Goal: Information Seeking & Learning: Learn about a topic

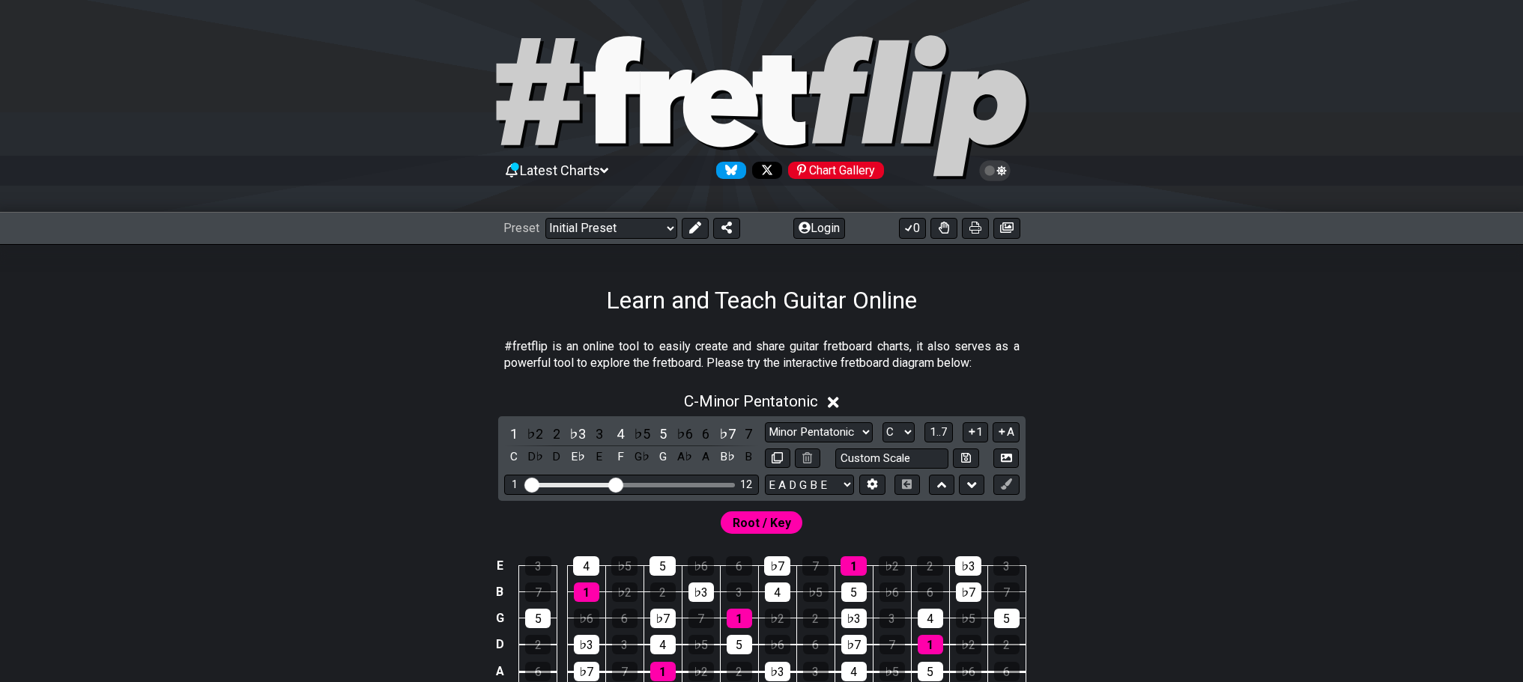
drag, startPoint x: 781, startPoint y: 9, endPoint x: 343, endPoint y: 369, distance: 567.4
click at [343, 369] on section "#fretflip is an online tool to easily create and share guitar fretboard charts,…" at bounding box center [762, 359] width 1169 height 52
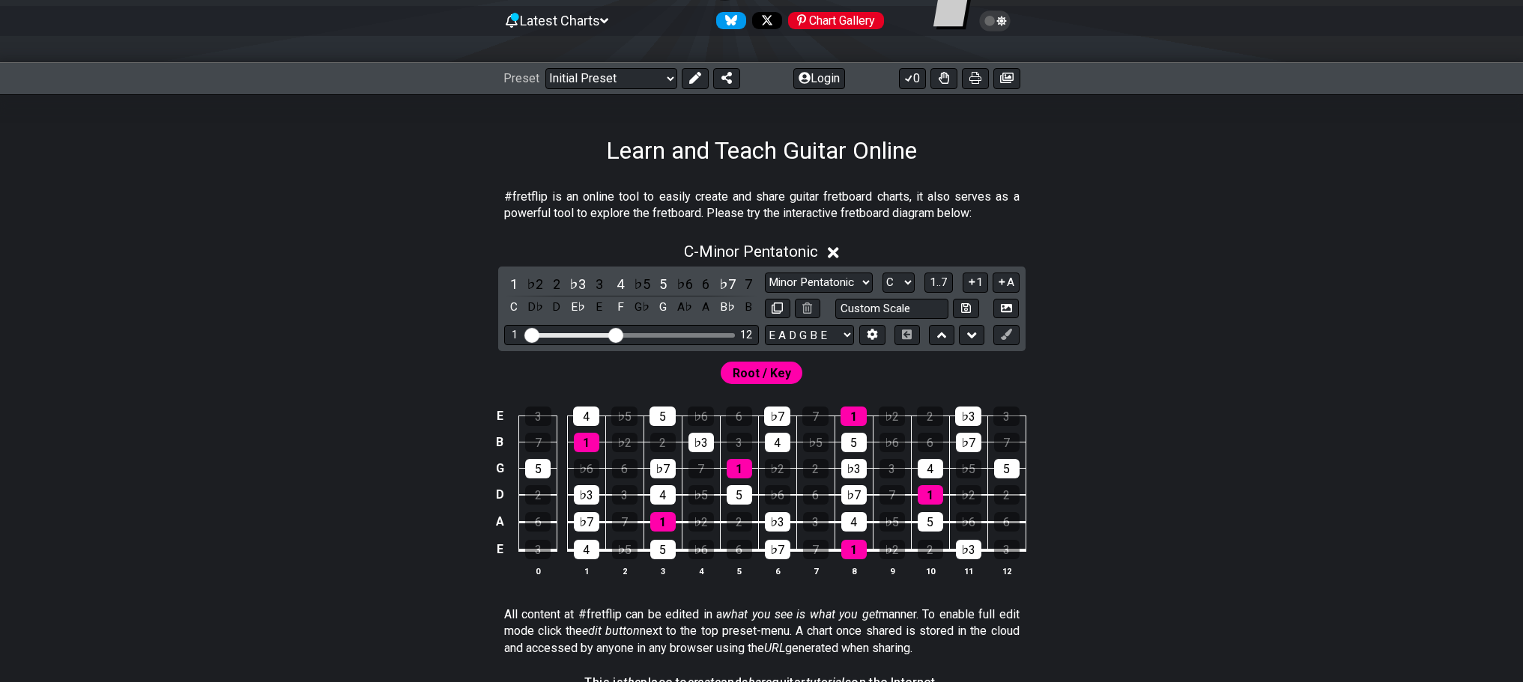
click at [838, 247] on icon at bounding box center [833, 253] width 11 height 16
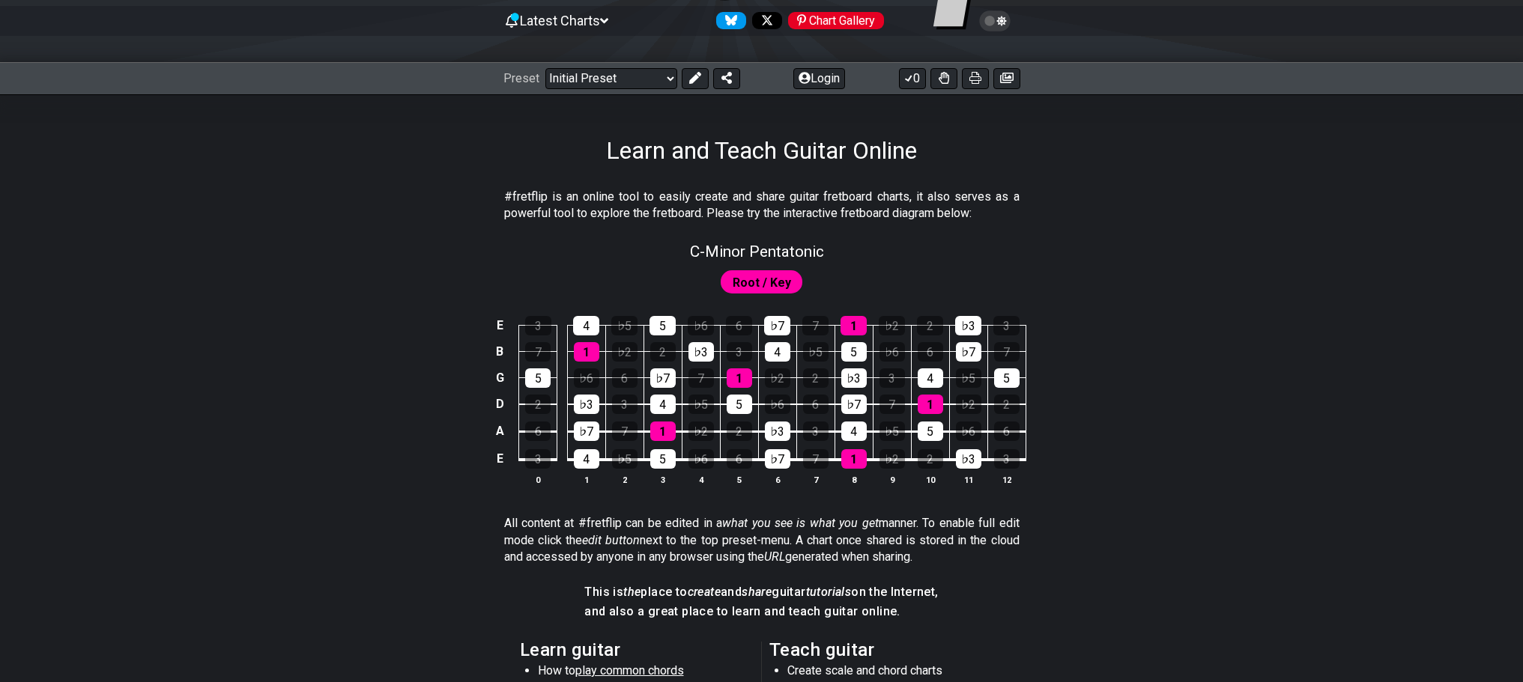
click at [778, 276] on span "Root / Key" at bounding box center [762, 283] width 58 height 22
click at [785, 287] on span "Root / Key" at bounding box center [762, 283] width 58 height 22
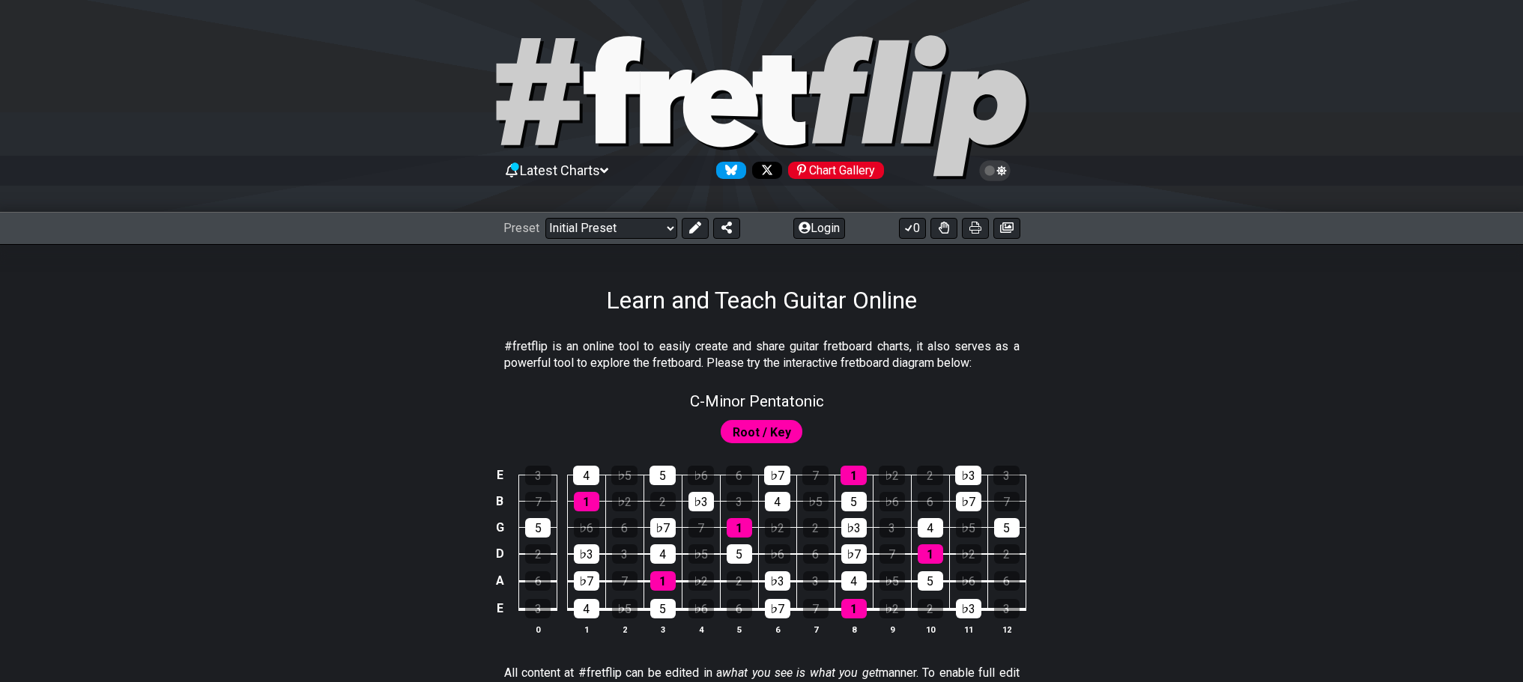
click at [600, 166] on span "Latest Charts" at bounding box center [560, 171] width 80 height 16
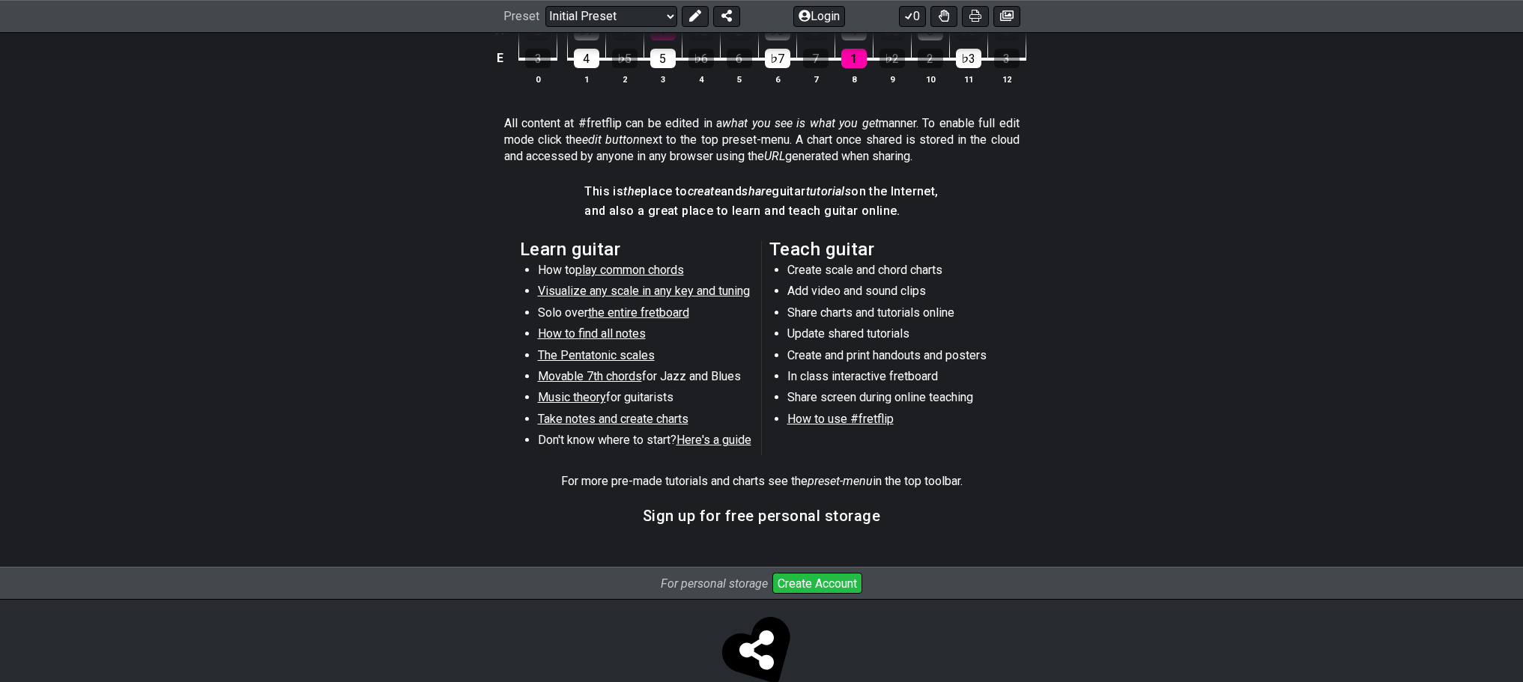
scroll to position [733, 0]
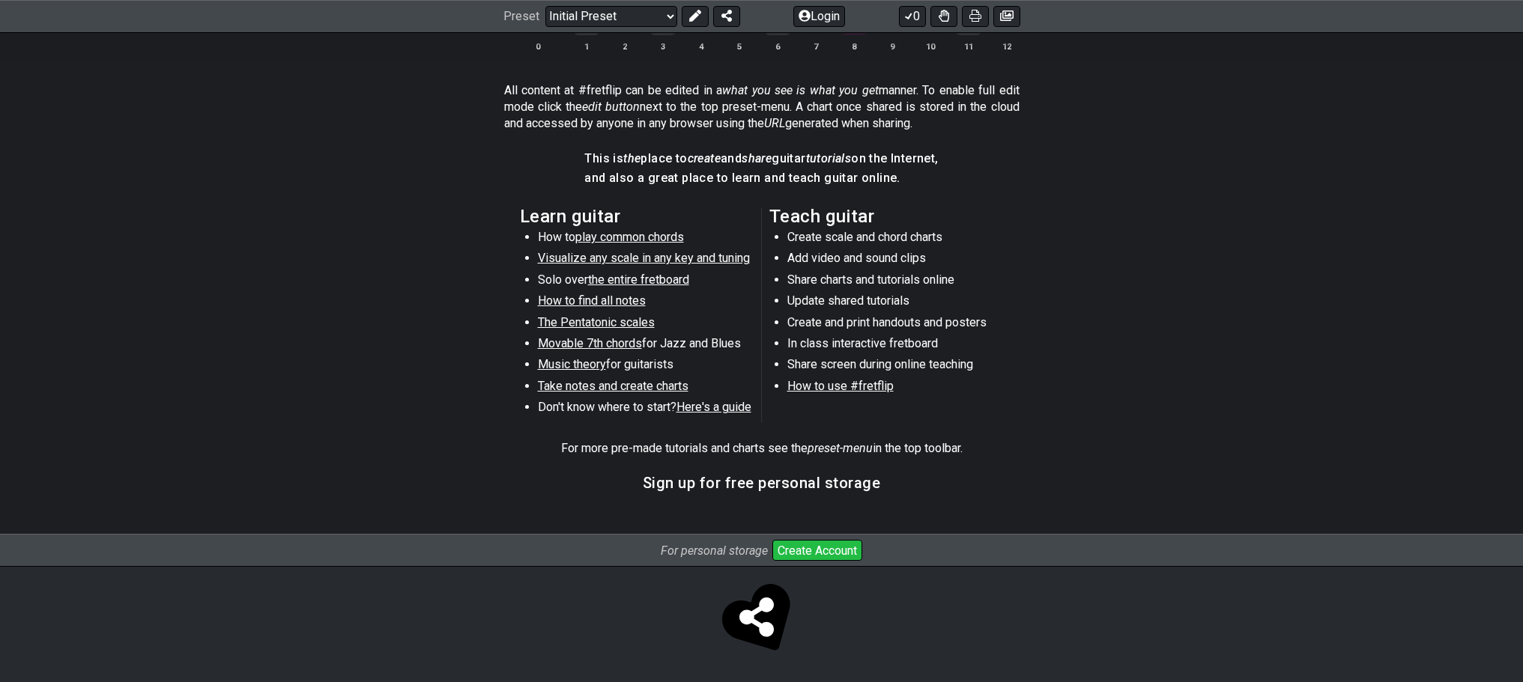
click at [643, 240] on span "play common chords" at bounding box center [629, 237] width 109 height 14
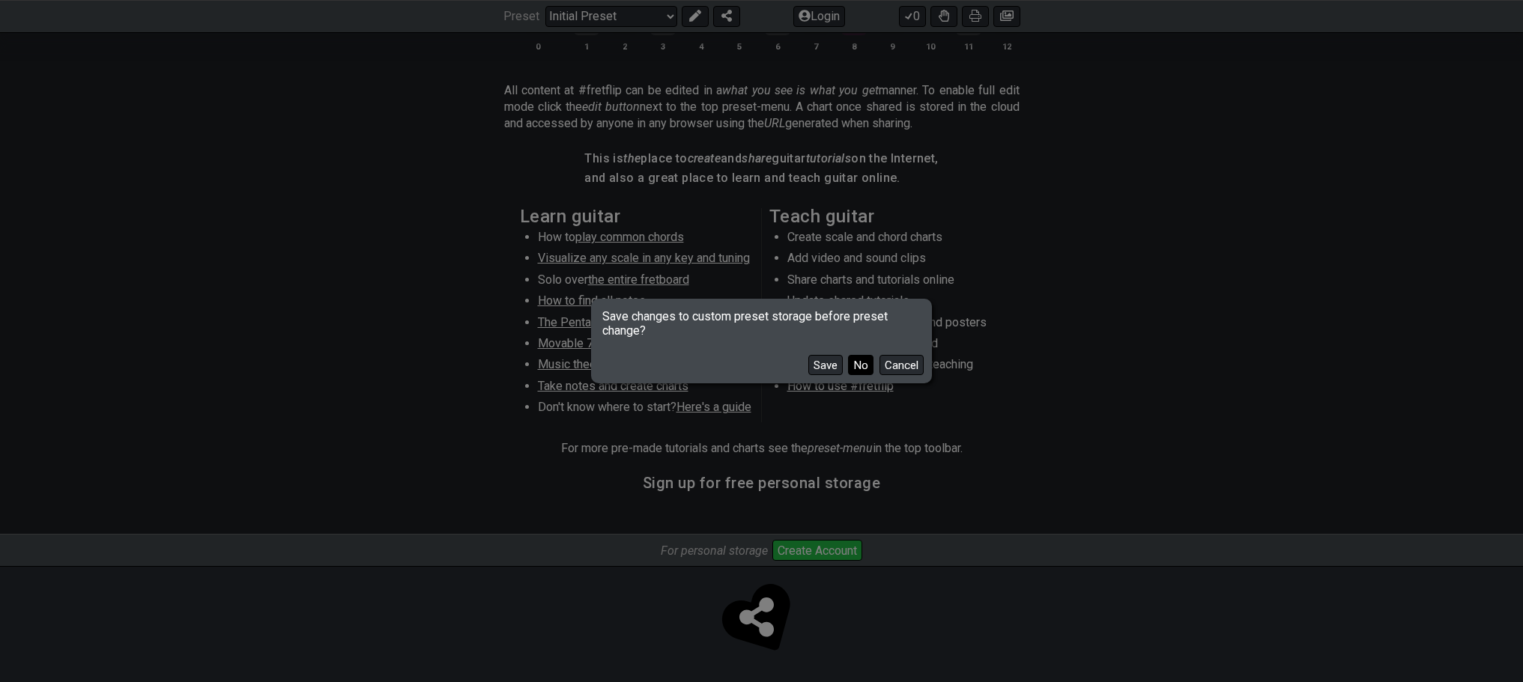
click at [869, 363] on button "No" at bounding box center [860, 365] width 25 height 20
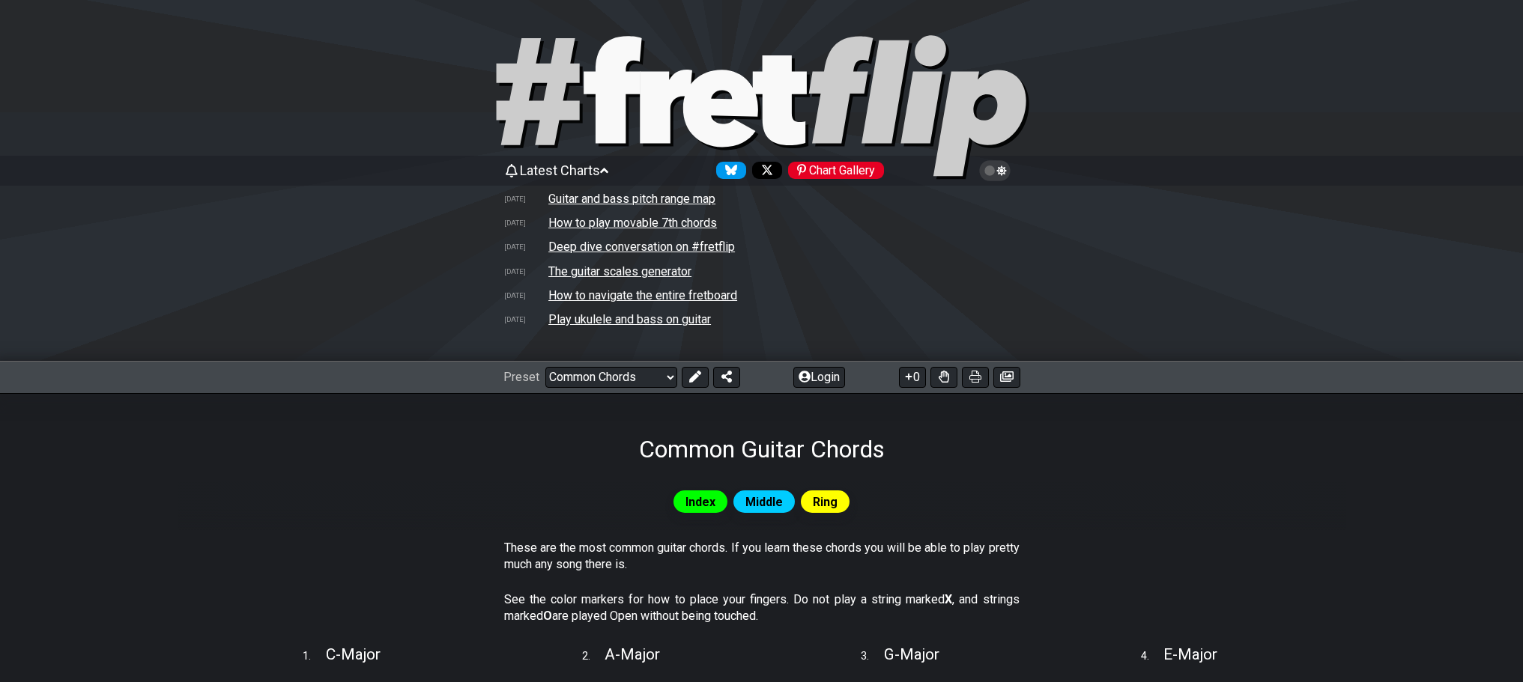
click at [639, 217] on td "How to play movable 7th chords" at bounding box center [633, 223] width 170 height 16
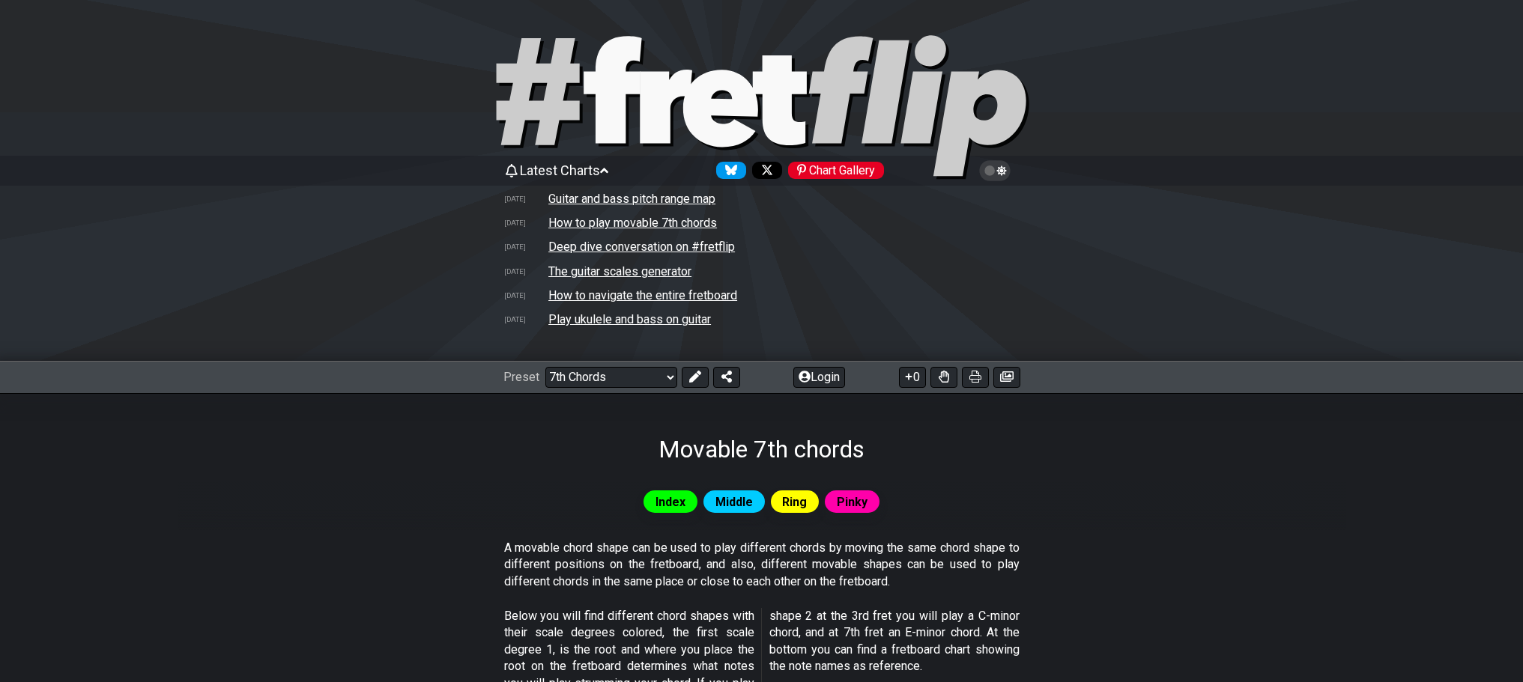
click at [657, 267] on td "The guitar scales generator" at bounding box center [620, 272] width 145 height 16
select select "/guitar-scales-generator"
select select "A"
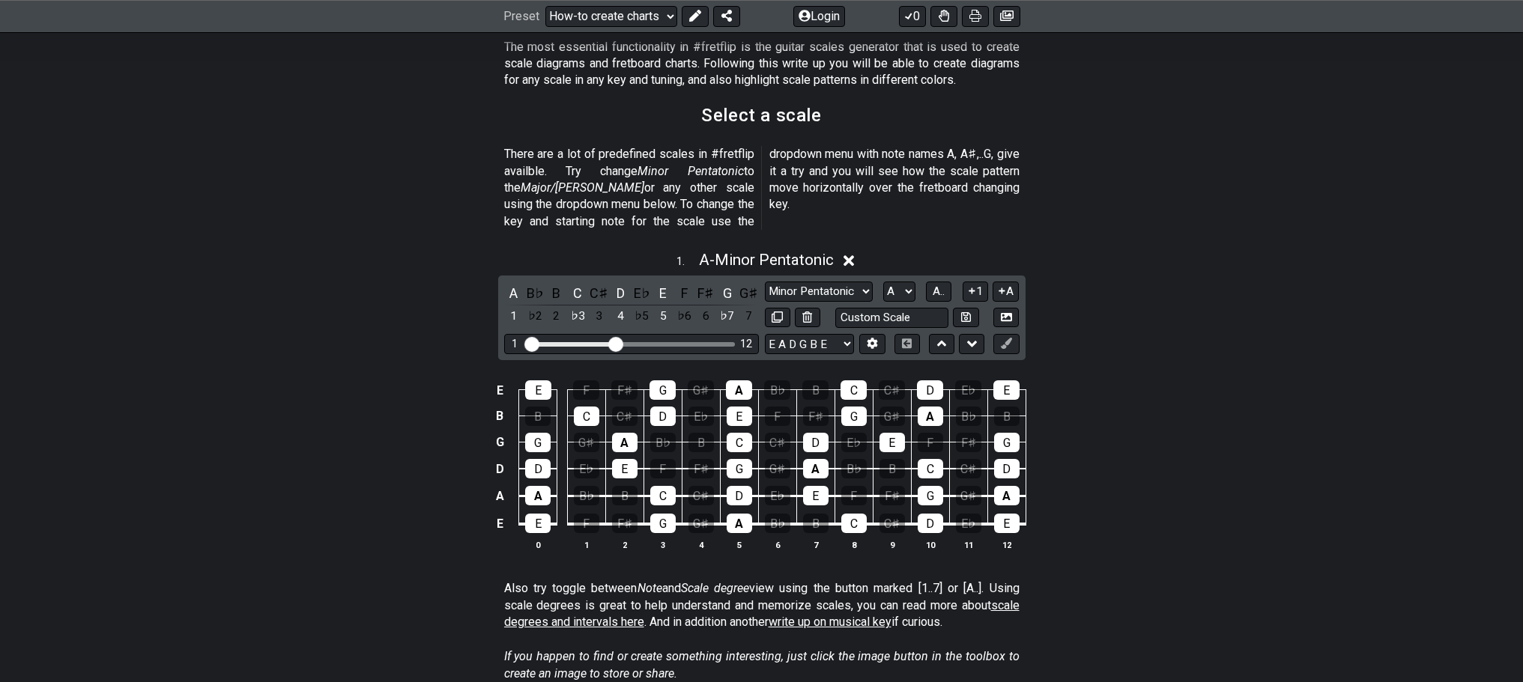
scroll to position [450, 0]
click at [906, 281] on select "A♭ A A♯ B♭ B C C♯ D♭ D D♯ E♭ E F F♯ G♭ G G♯" at bounding box center [899, 291] width 32 height 20
click at [840, 333] on select "E A D G B E E A D G B E E A D G B E B E A D F♯ B A D G C E A D A D G B E E♭ A♭ …" at bounding box center [809, 343] width 89 height 20
select select "B E A D G B E"
click at [765, 333] on select "E A D G B E E A D G B E E A D G B E B E A D F♯ B A D G C E A D A D G B E E♭ A♭ …" at bounding box center [809, 343] width 89 height 20
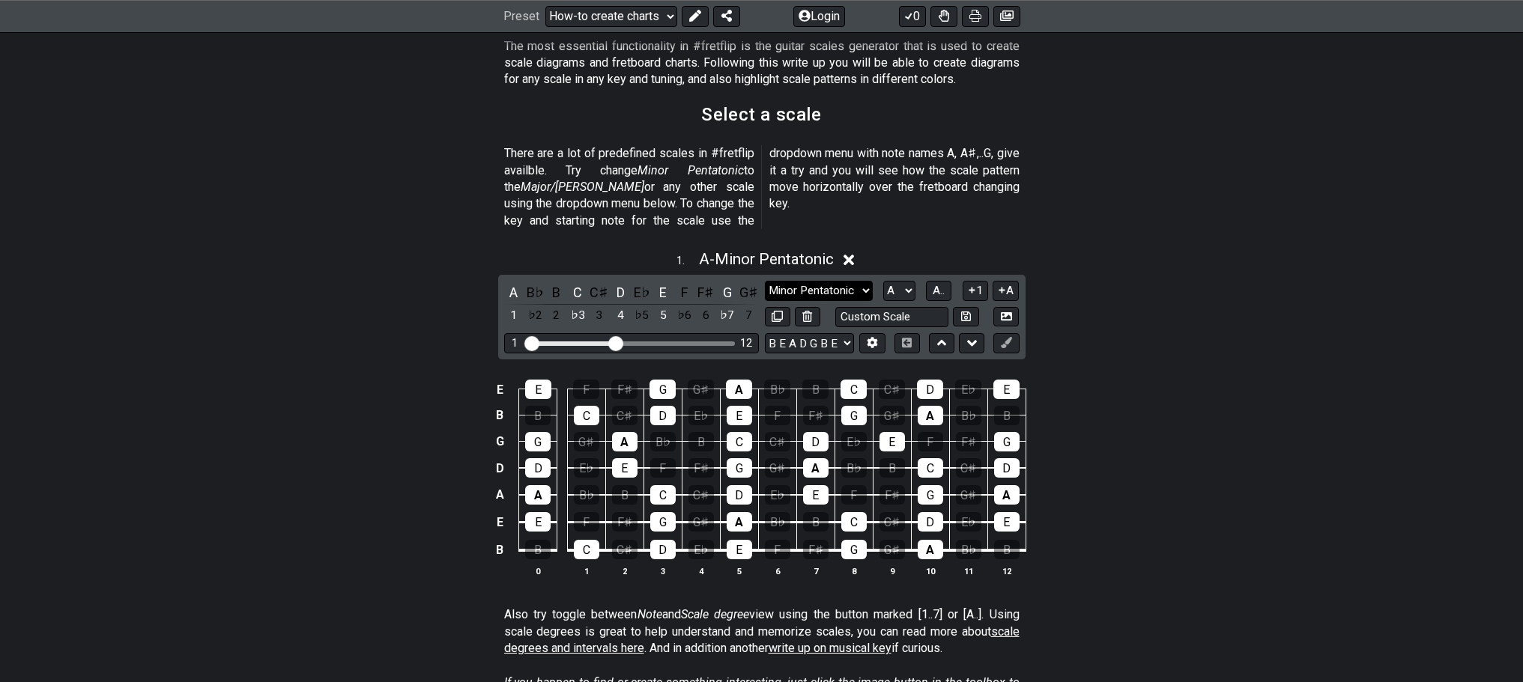
click at [859, 281] on select "Minor Pentatonic New Scale Minor Pentatonic Major Pentatonic Minor Blues Major …" at bounding box center [819, 291] width 108 height 20
select select "Minor / Aeolian"
click at [765, 281] on select "Minor Pentatonic New Scale Minor Pentatonic Major Pentatonic Minor Blues Major …" at bounding box center [819, 291] width 108 height 20
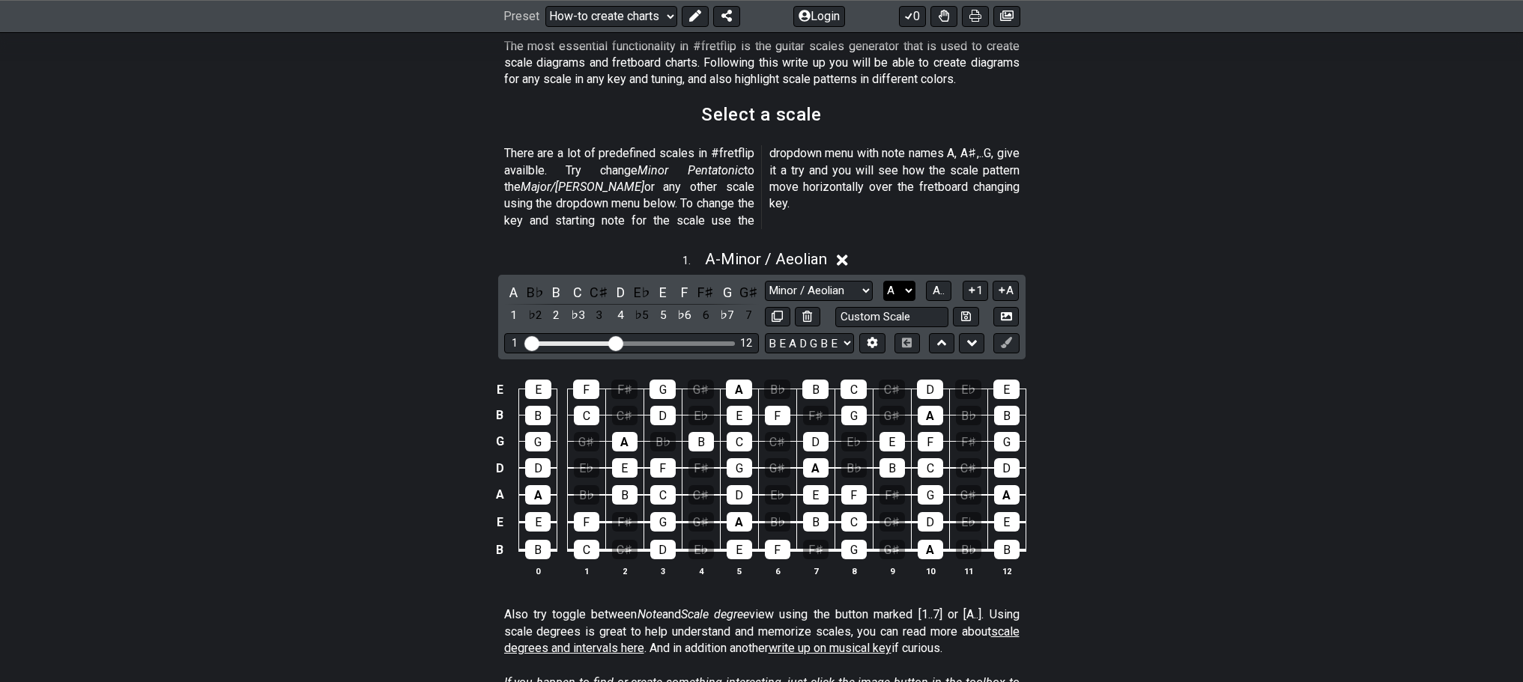
click at [909, 281] on select "A♭ A A♯ B♭ B C C♯ D♭ D D♯ E♭ E F F♯ G♭ G G♯" at bounding box center [899, 291] width 32 height 20
click at [883, 281] on select "A♭ A A♯ B♭ B C C♯ D♭ D D♯ E♭ E F F♯ G♭ G G♯" at bounding box center [899, 291] width 32 height 20
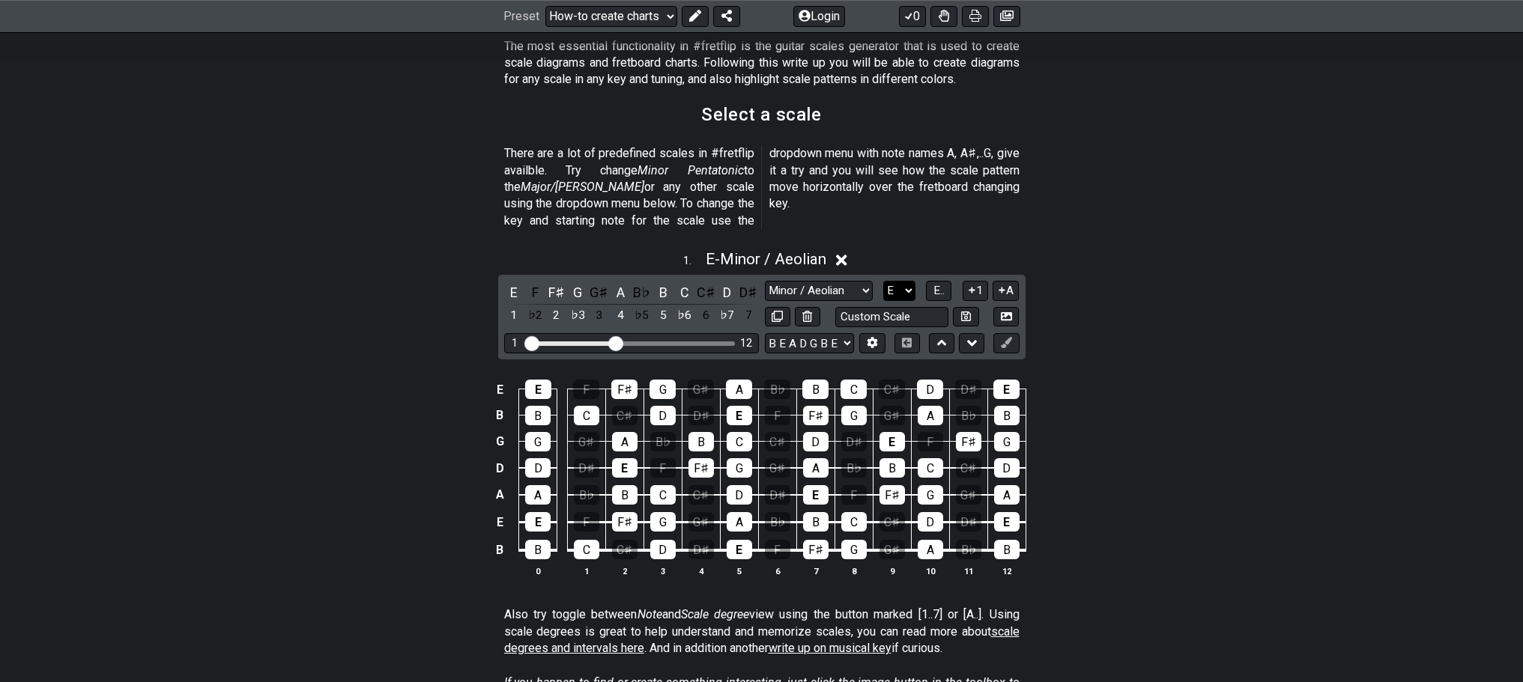
click at [909, 281] on select "A♭ A A♯ B♭ B C C♯ D♭ D D♯ E♭ E F F♯ G♭ G G♯" at bounding box center [899, 291] width 32 height 20
click at [883, 281] on select "A♭ A A♯ B♭ B C C♯ D♭ D D♯ E♭ E F F♯ G♭ G G♯" at bounding box center [899, 291] width 32 height 20
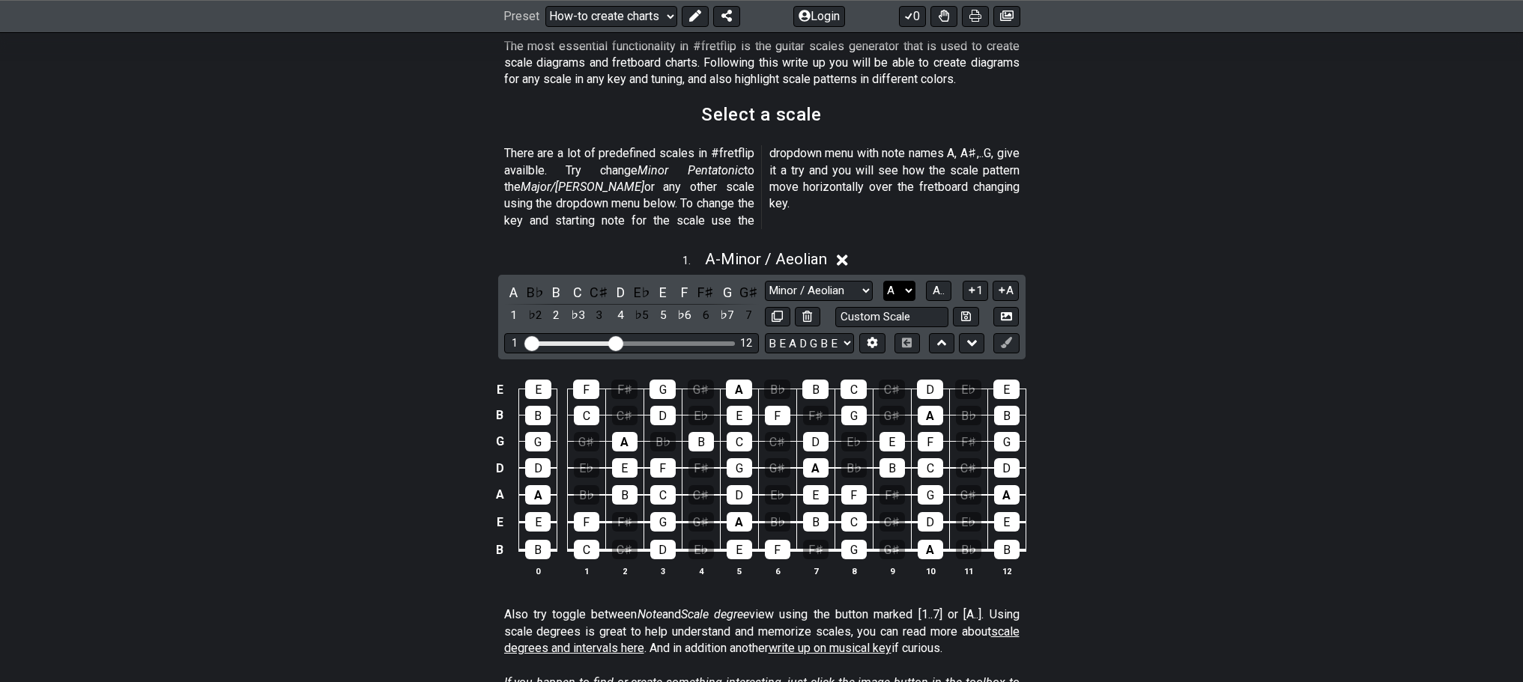
click at [911, 281] on select "A♭ A A♯ B♭ B C C♯ D♭ D D♯ E♭ E F F♯ G♭ G G♯" at bounding box center [899, 291] width 32 height 20
click at [883, 281] on select "A♭ A A♯ B♭ B C C♯ D♭ D D♯ E♭ E F F♯ G♭ G G♯" at bounding box center [899, 291] width 32 height 20
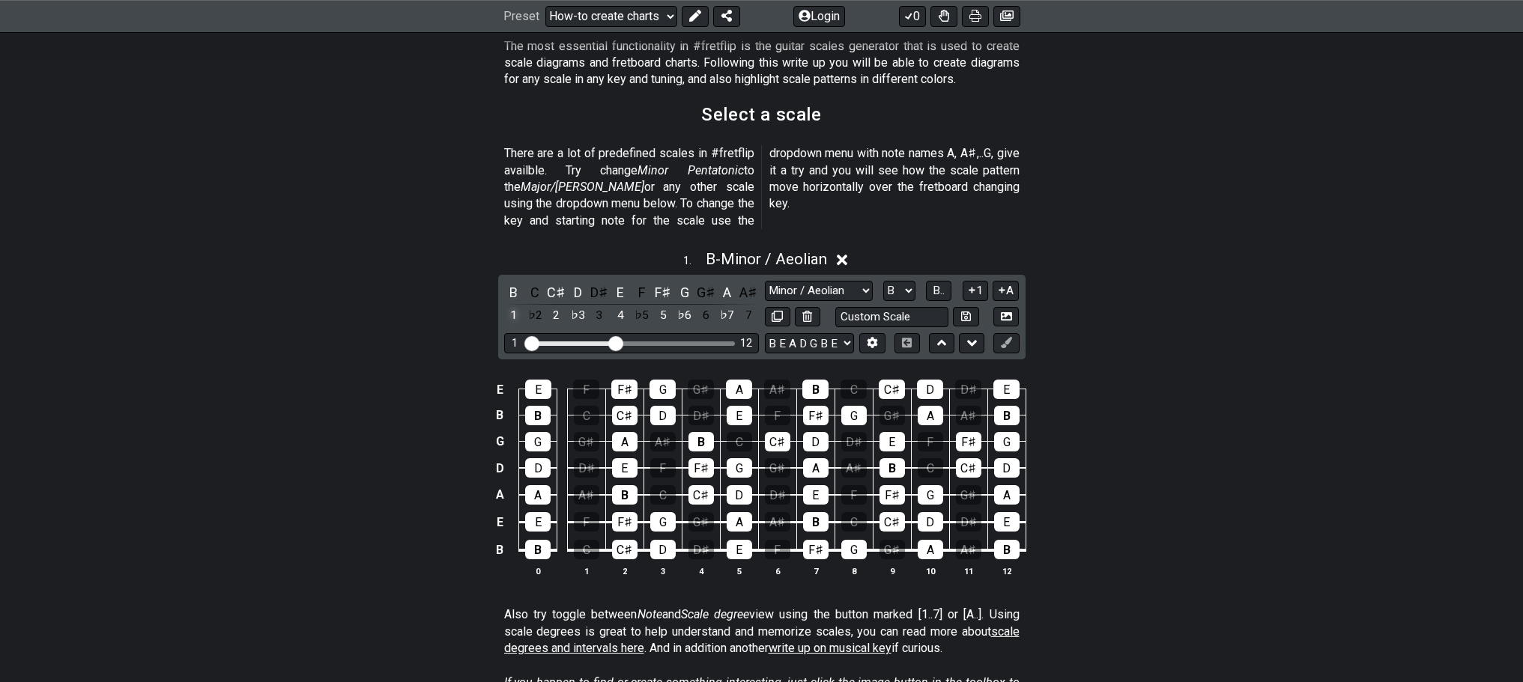
click at [515, 306] on div "1" at bounding box center [513, 316] width 19 height 20
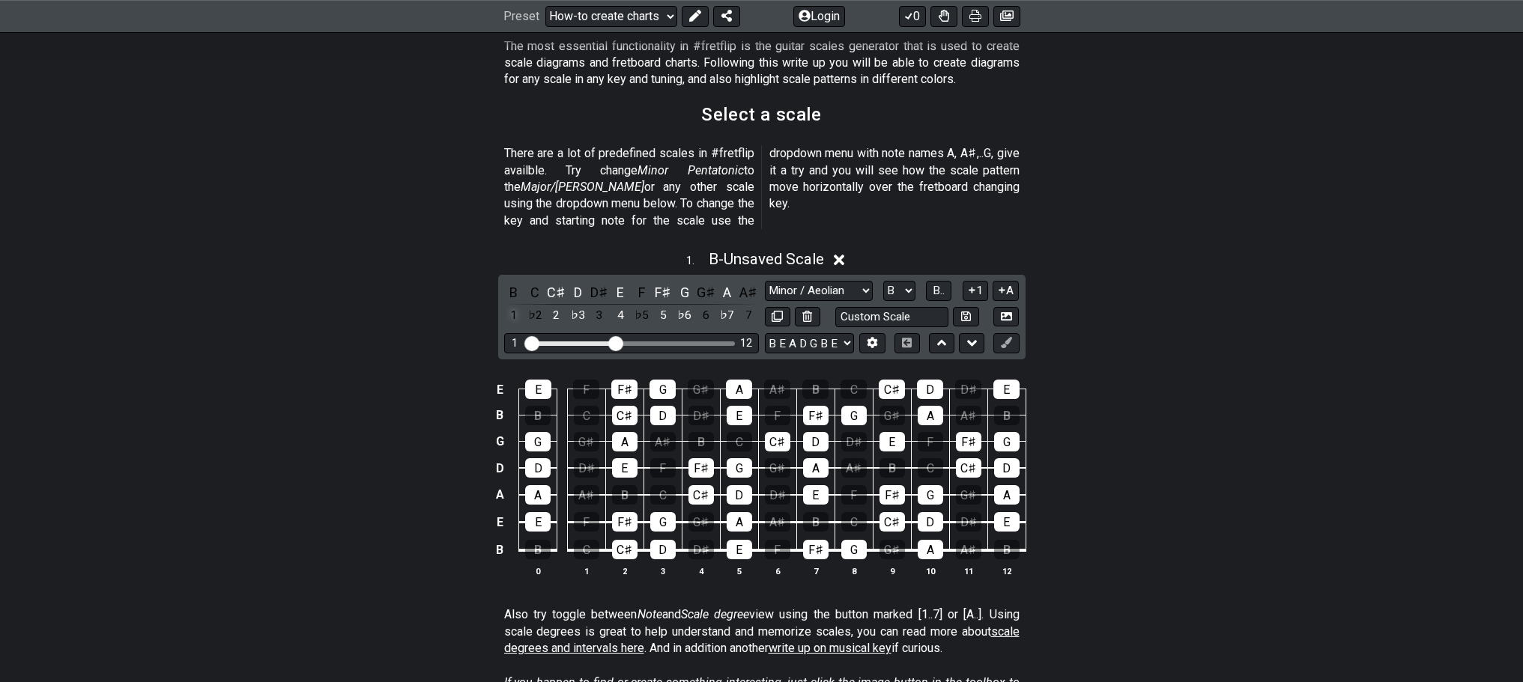
click at [515, 306] on div "1" at bounding box center [513, 316] width 19 height 20
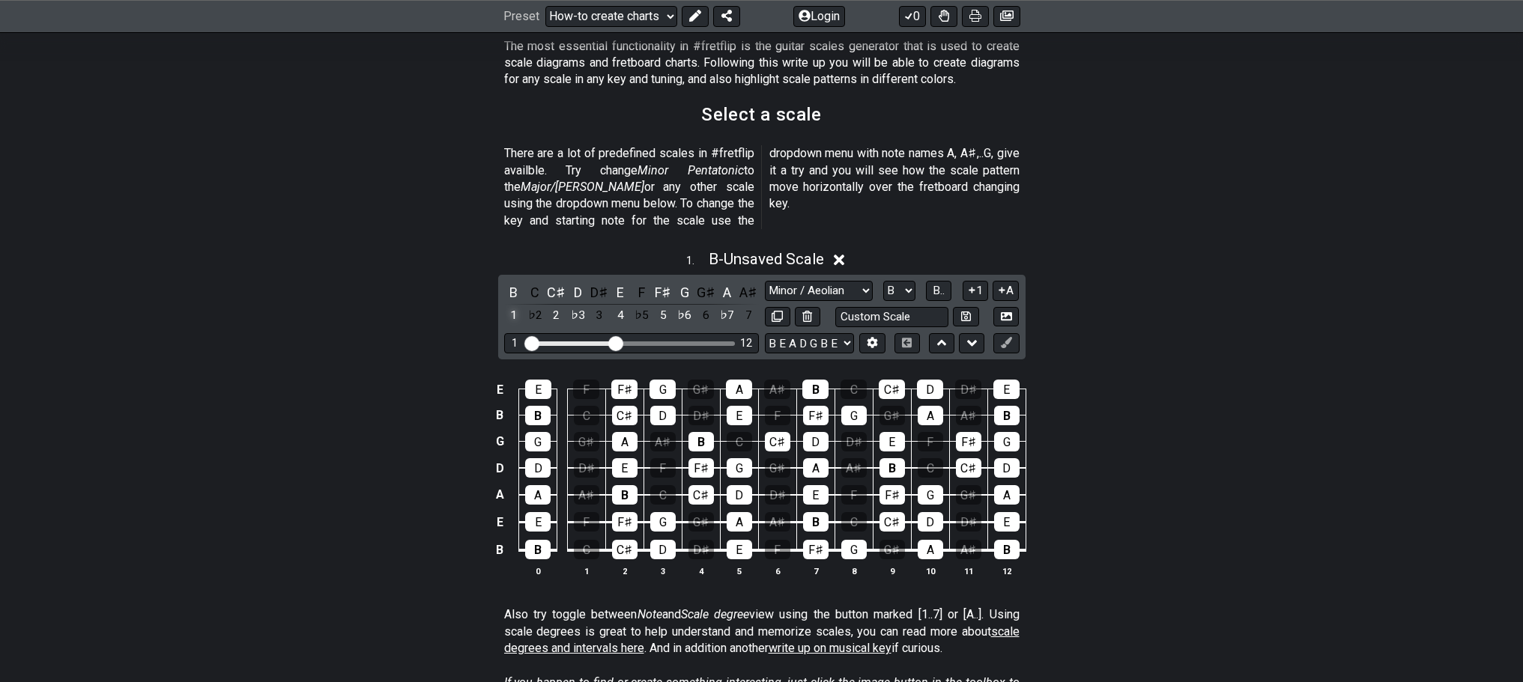
click at [515, 306] on div "1" at bounding box center [513, 316] width 19 height 20
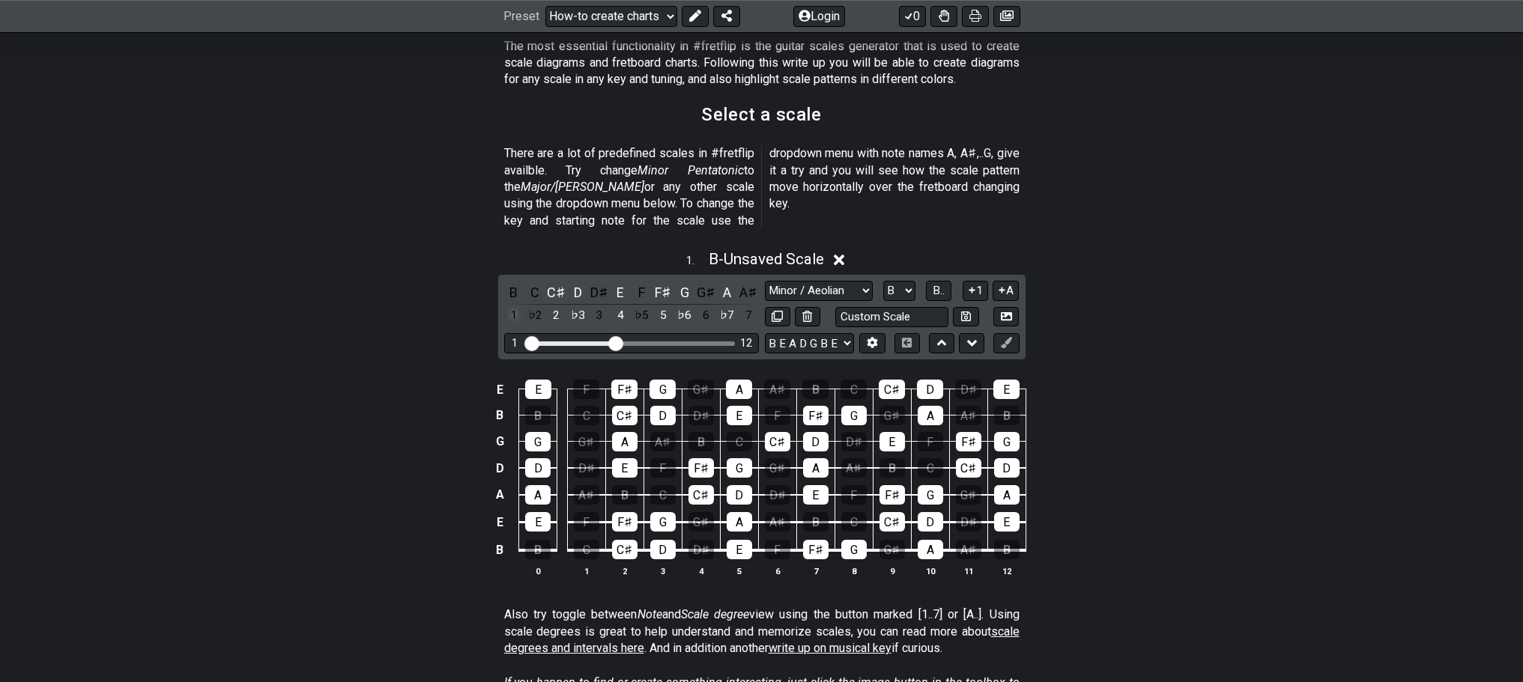
click at [515, 306] on div "1" at bounding box center [513, 316] width 19 height 20
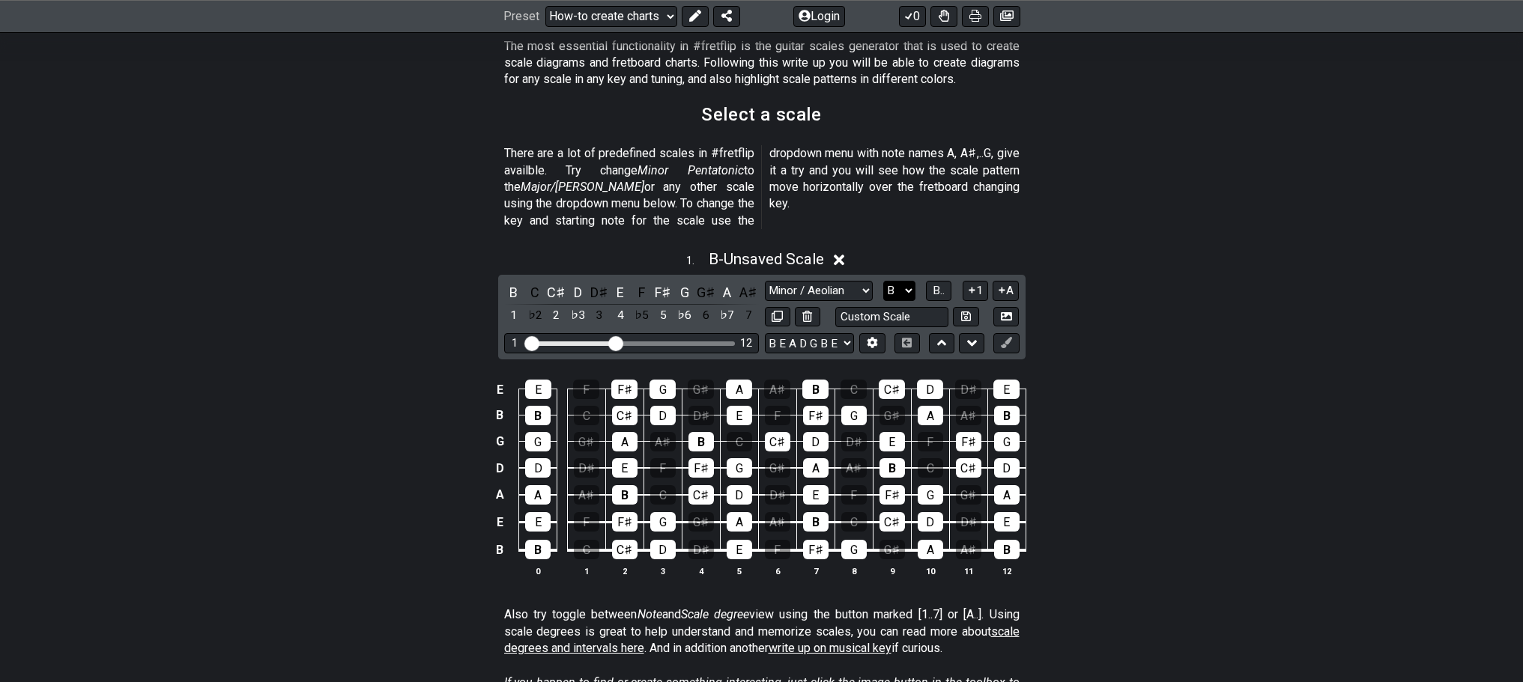
click at [902, 281] on select "A♭ A A♯ B♭ B C C♯ D♭ D D♯ E♭ E F F♯ G♭ G G♯" at bounding box center [899, 291] width 32 height 20
click at [883, 281] on select "A♭ A A♯ B♭ B C C♯ D♭ D D♯ E♭ E F F♯ G♭ G G♯" at bounding box center [899, 291] width 32 height 20
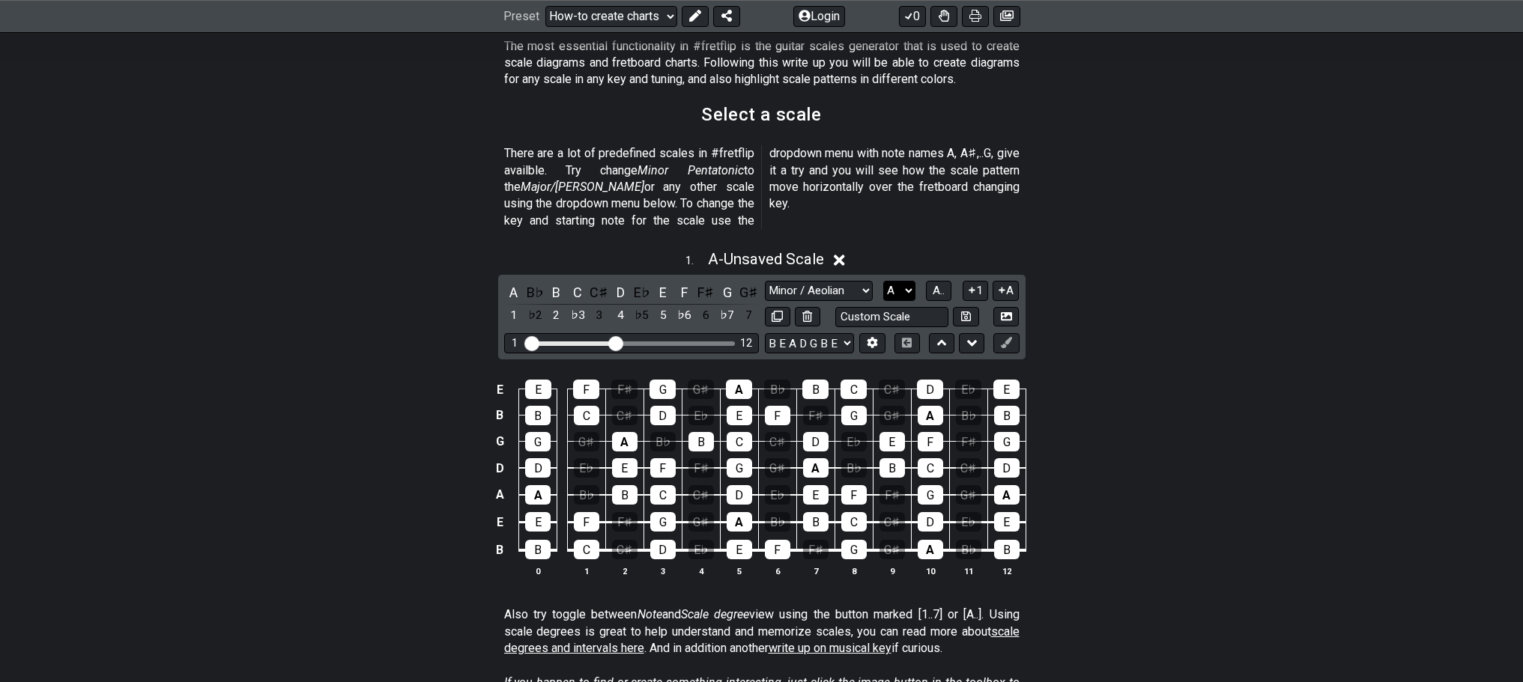
click at [904, 281] on select "A♭ A A♯ B♭ B C C♯ D♭ D D♯ E♭ E F F♯ G♭ G G♯" at bounding box center [899, 291] width 32 height 20
select select "C"
click at [883, 281] on select "A♭ A A♯ B♭ B C C♯ D♭ D D♯ E♭ E F F♯ G♭ G G♯" at bounding box center [899, 291] width 32 height 20
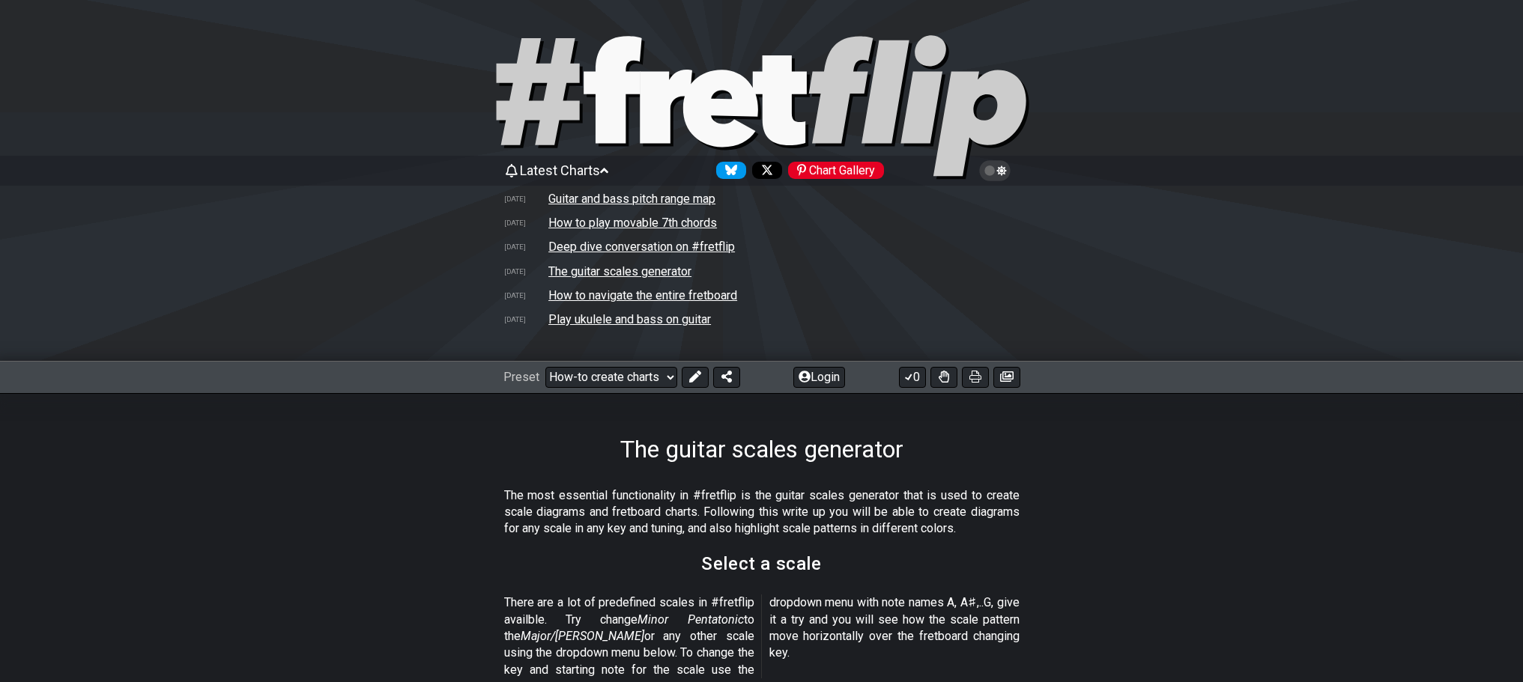
click at [674, 290] on td "How to navigate the entire fretboard" at bounding box center [643, 296] width 190 height 16
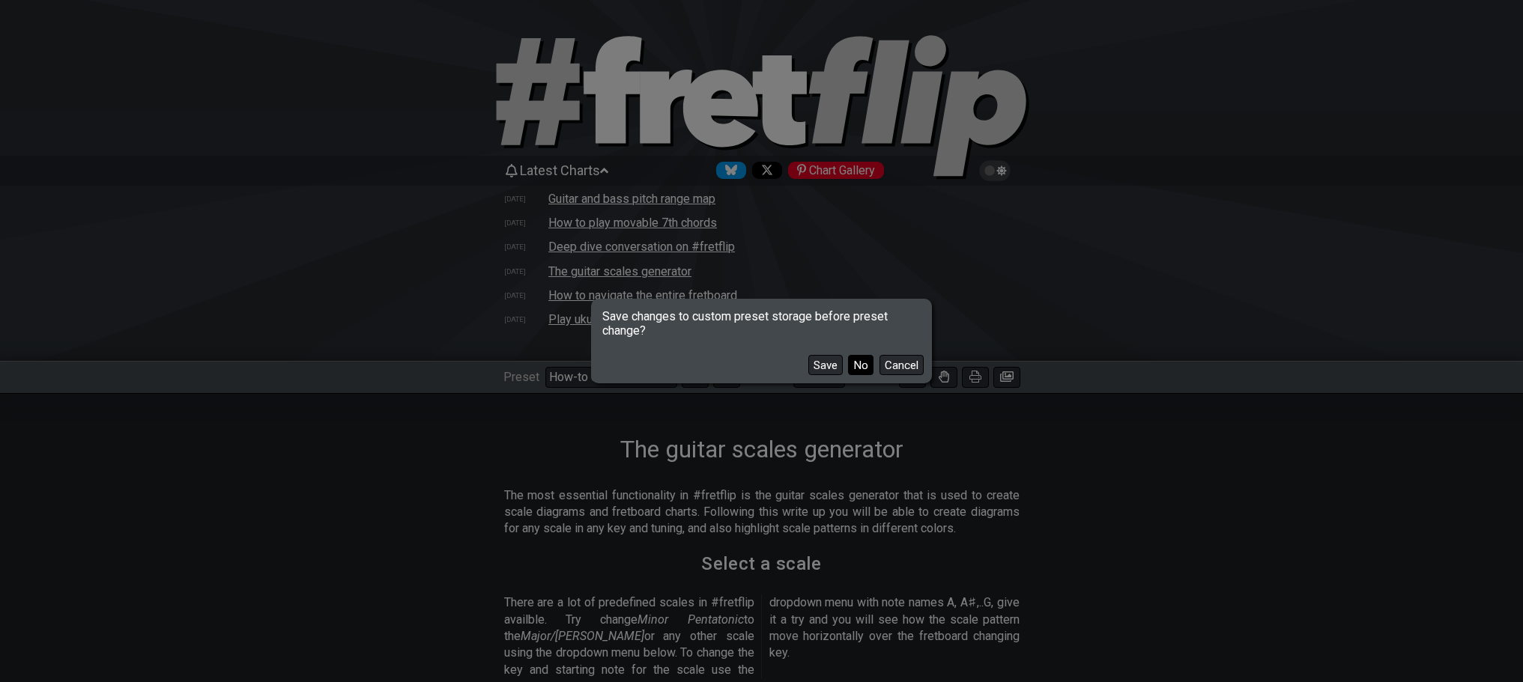
click at [856, 364] on button "No" at bounding box center [860, 365] width 25 height 20
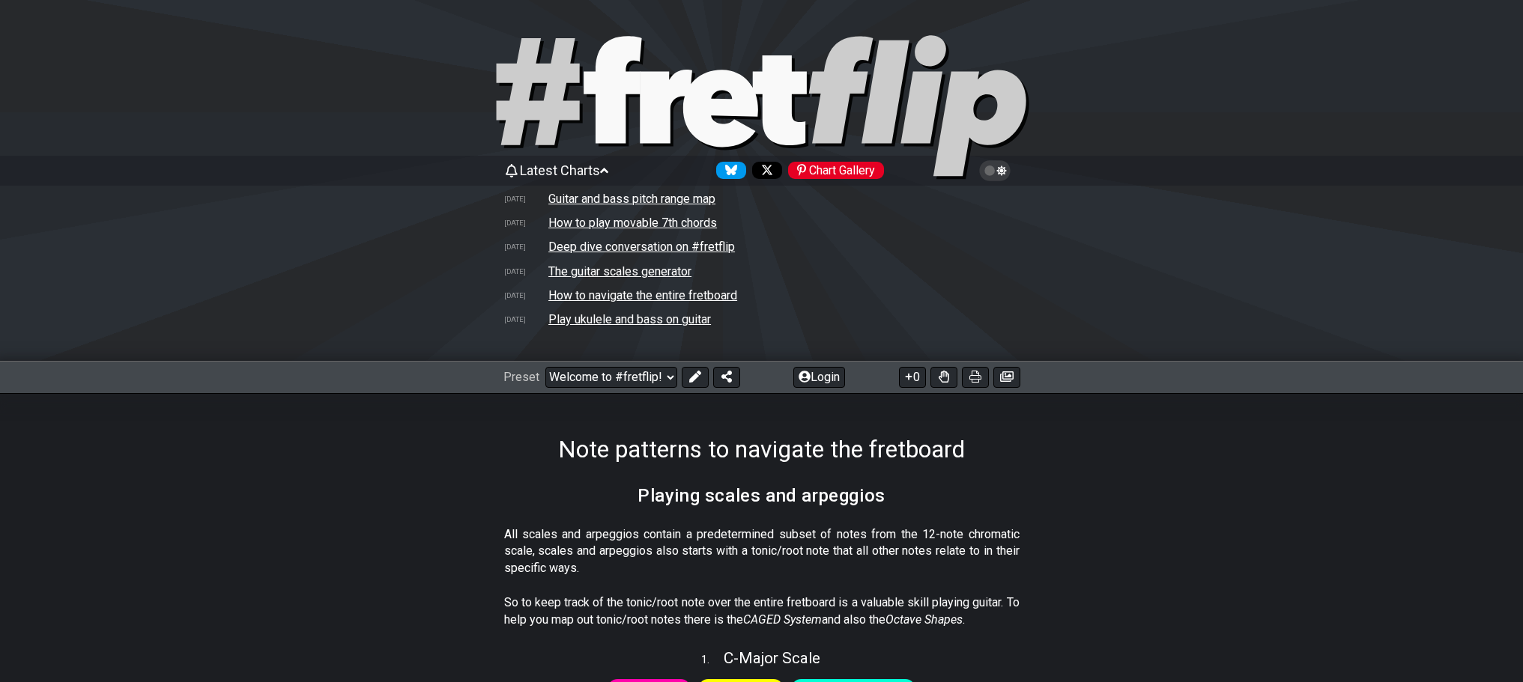
click at [600, 168] on span "Latest Charts" at bounding box center [560, 171] width 80 height 16
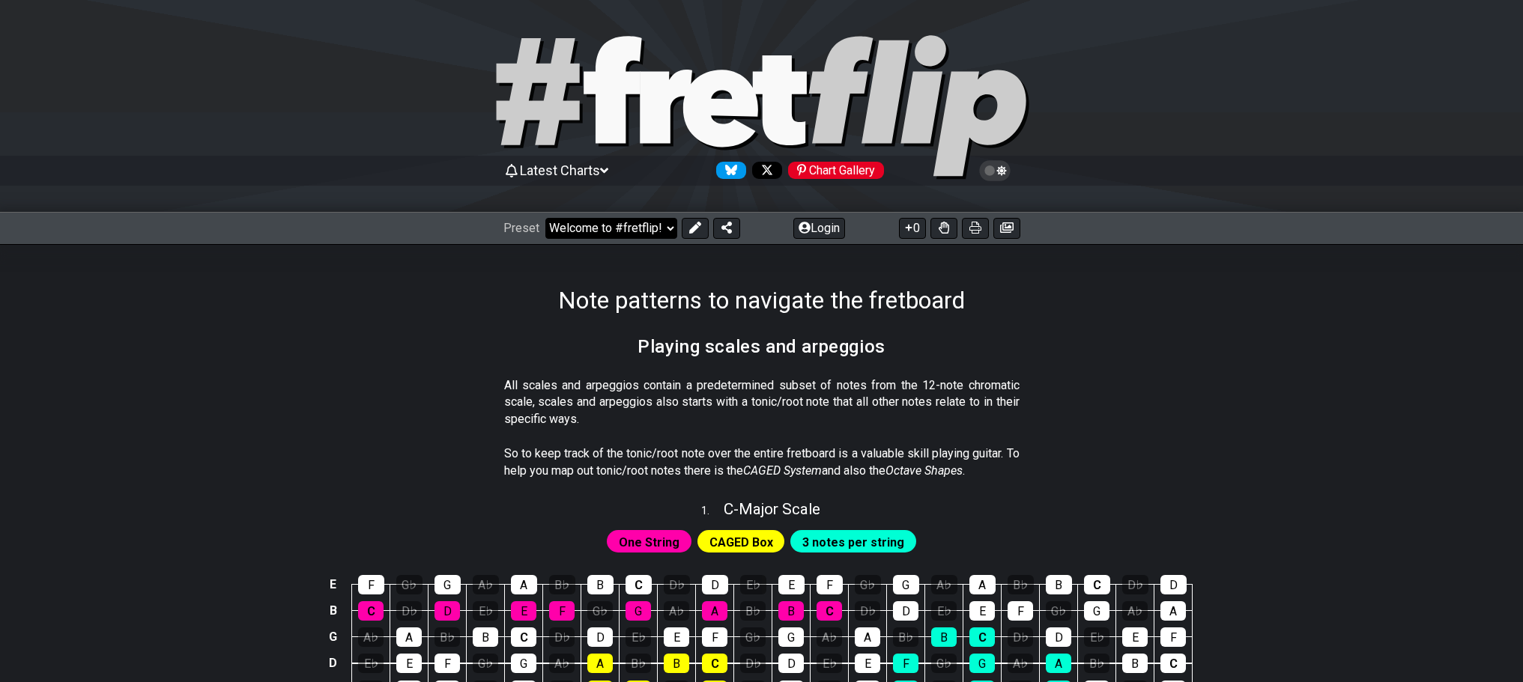
click at [632, 228] on select "Welcome to #fretflip! Initial Preset Custom Preset Minor Pentatonic Major Penta…" at bounding box center [611, 228] width 132 height 21
click at [545, 218] on select "Welcome to #fretflip! Initial Preset Custom Preset Minor Pentatonic Major Penta…" at bounding box center [611, 228] width 132 height 21
select select "/beginner-guitar"
